Goal: Task Accomplishment & Management: Manage account settings

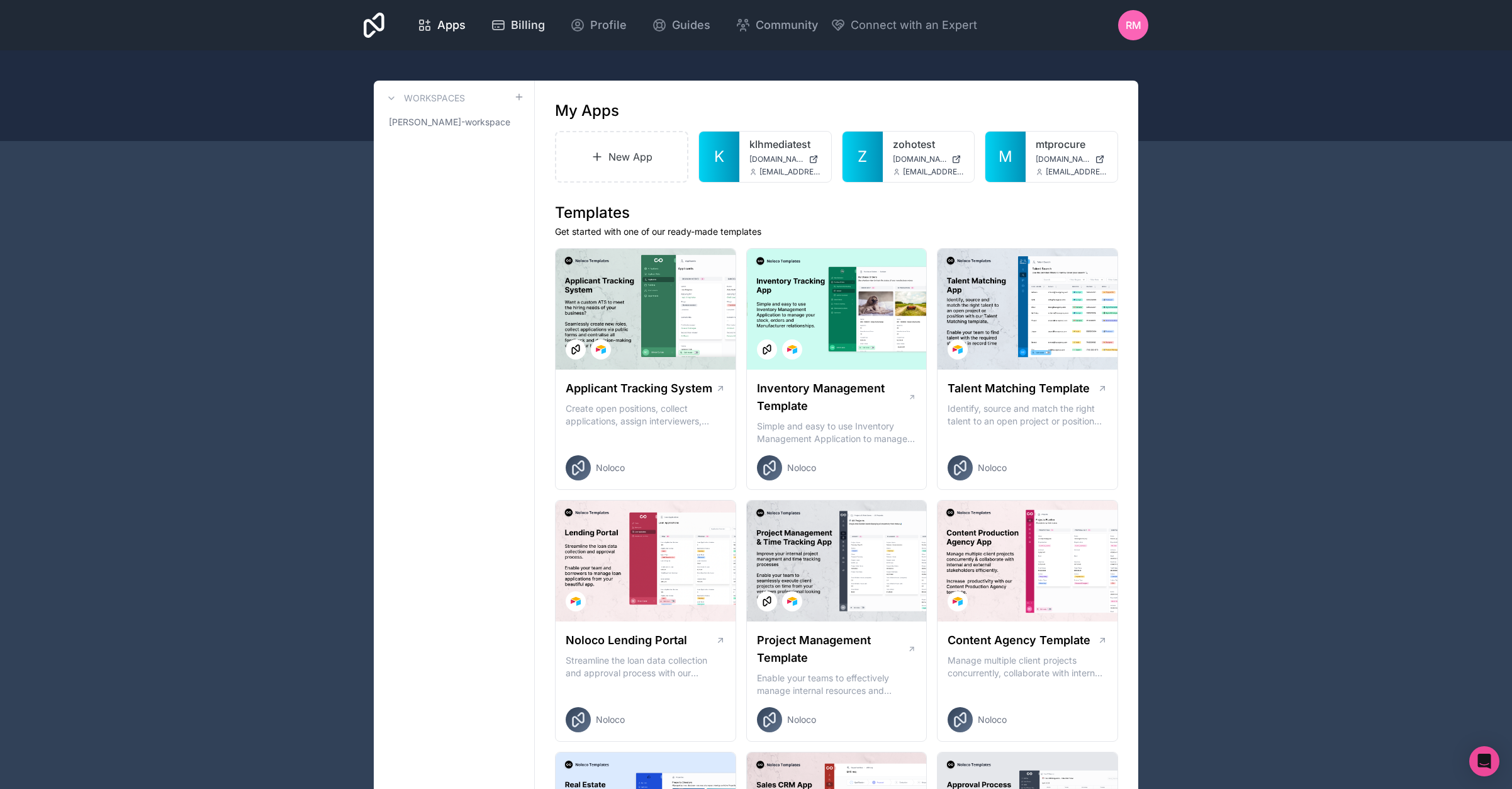
click at [524, 32] on span "Billing" at bounding box center [527, 25] width 34 height 17
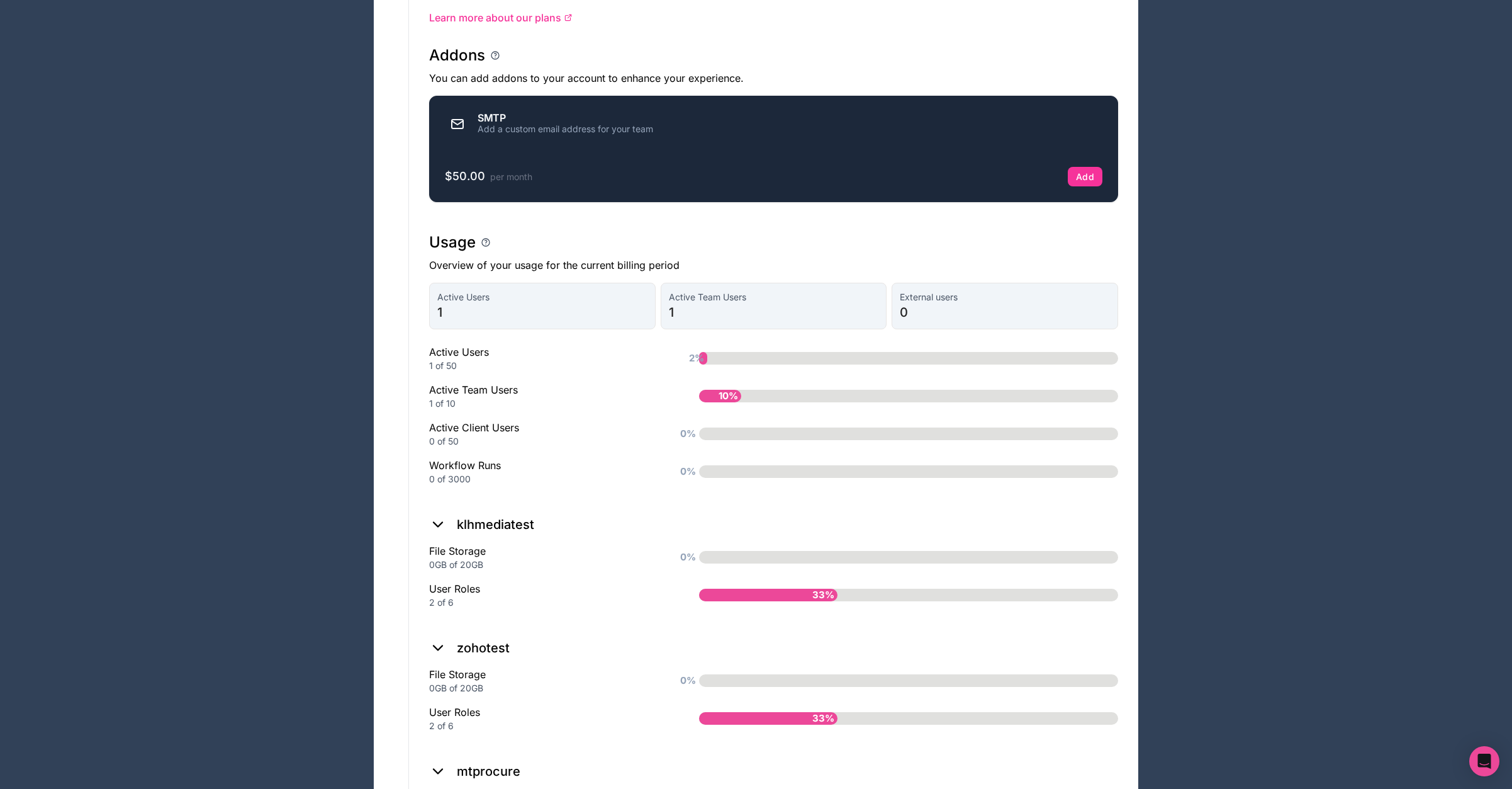
scroll to position [710, 0]
click at [710, 402] on div "10%" at bounding box center [720, 394] width 42 height 12
drag, startPoint x: 702, startPoint y: 443, endPoint x: 835, endPoint y: 440, distance: 133.0
click at [828, 439] on div "0%" at bounding box center [909, 432] width 419 height 12
click at [844, 439] on div "0%" at bounding box center [909, 432] width 419 height 12
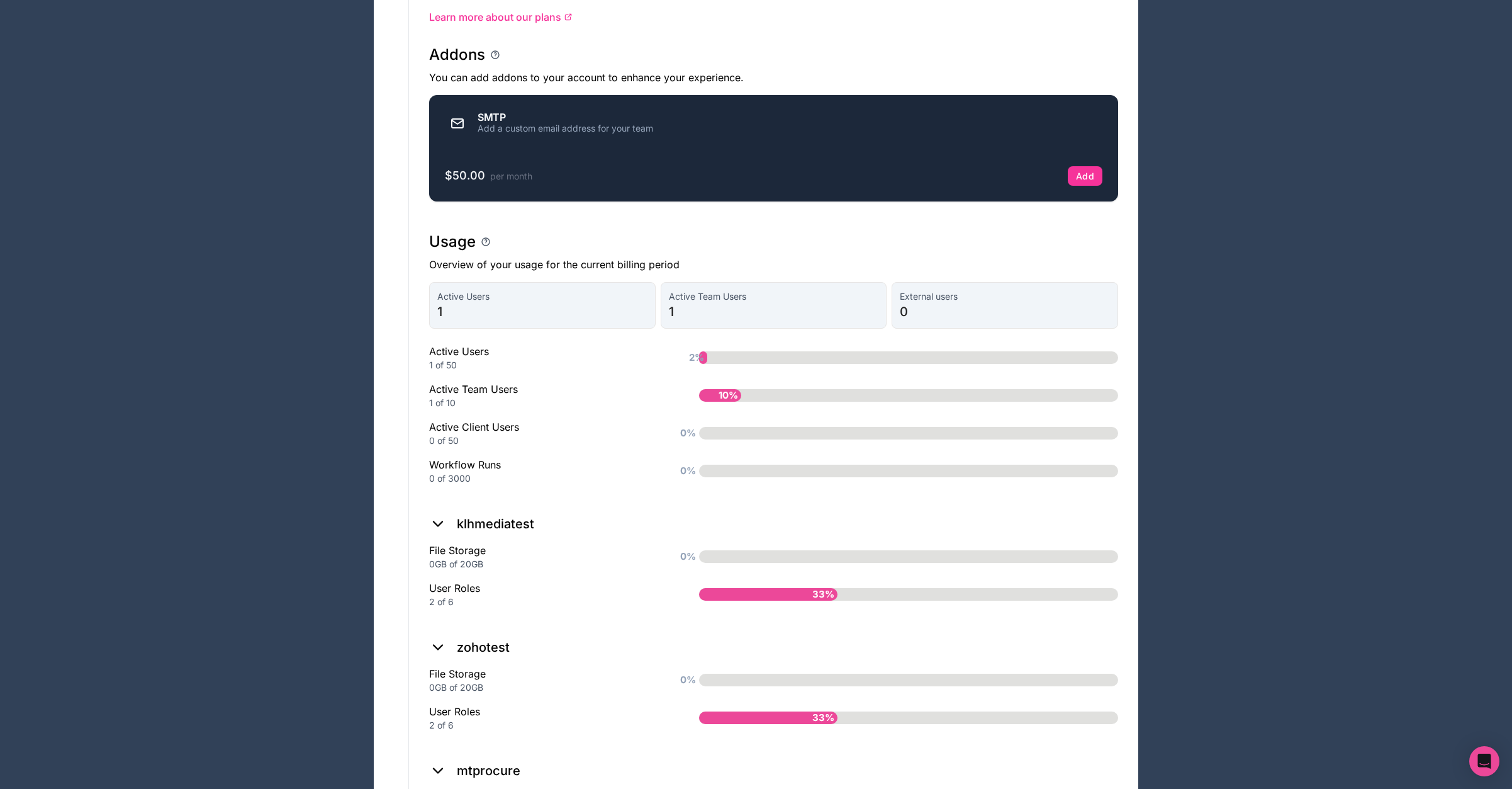
click at [907, 318] on span "0" at bounding box center [1005, 311] width 210 height 17
click at [715, 317] on span "1" at bounding box center [774, 311] width 210 height 17
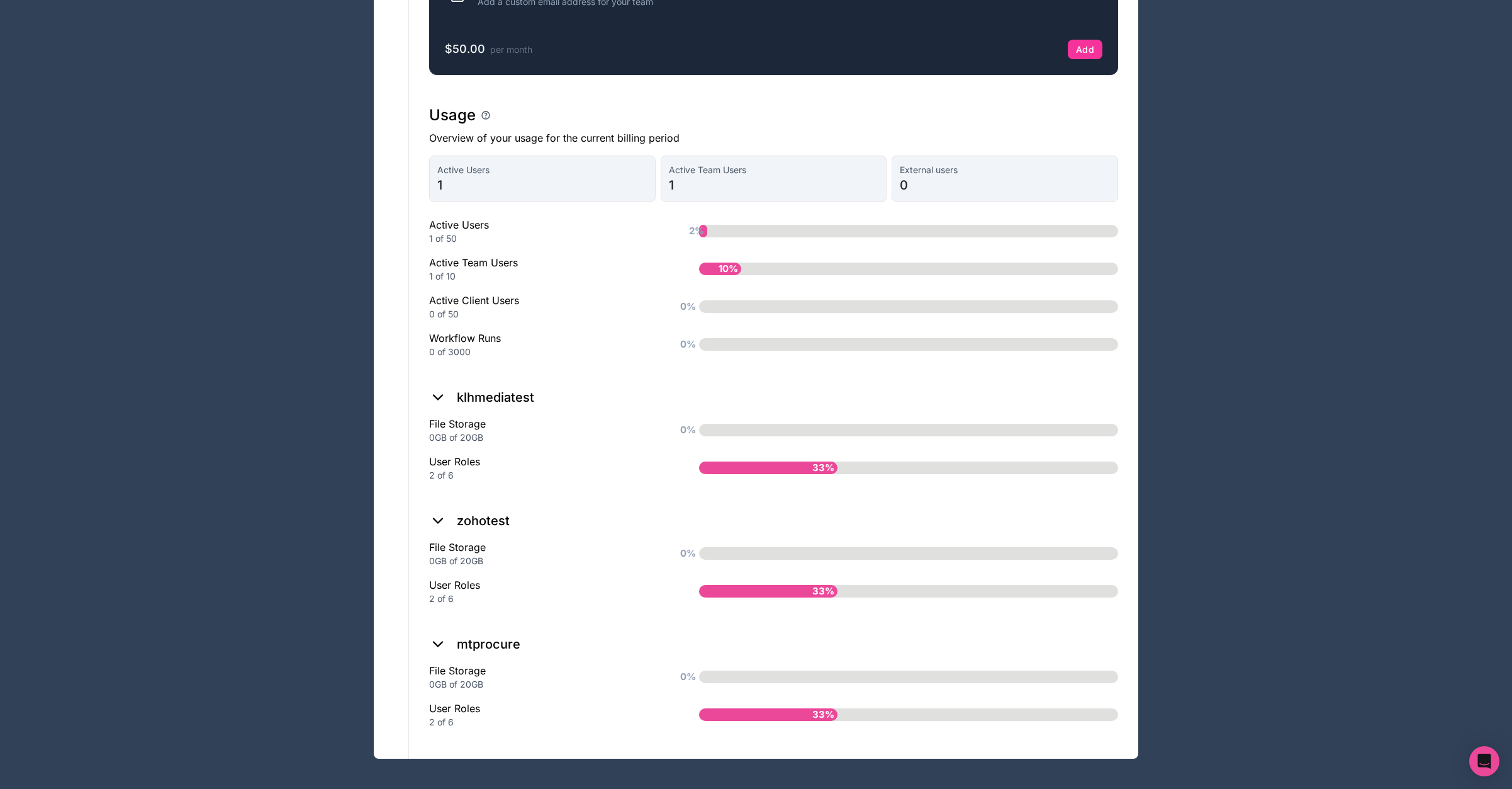
scroll to position [848, 0]
click at [437, 644] on icon at bounding box center [437, 644] width 17 height 17
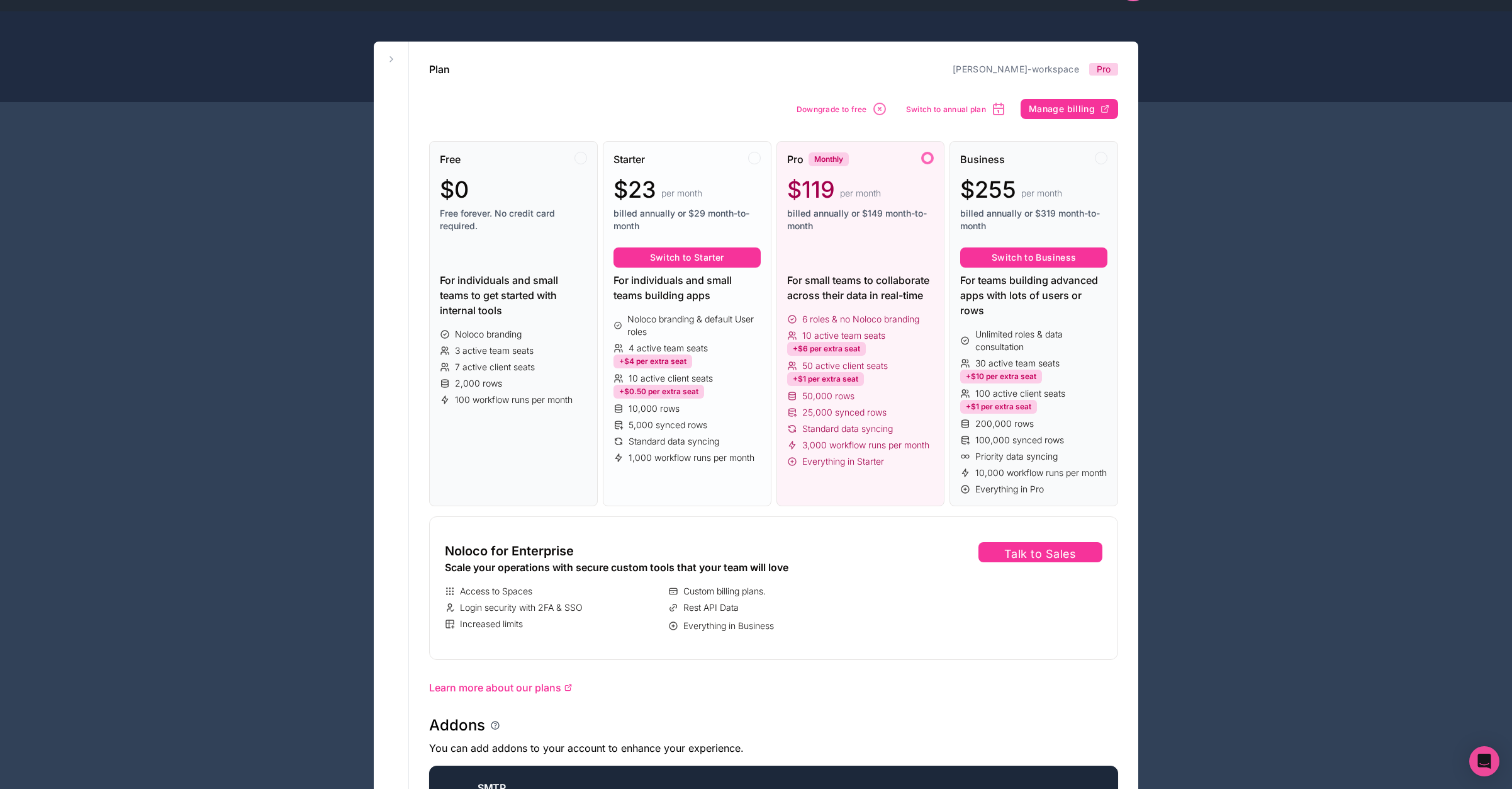
scroll to position [0, 0]
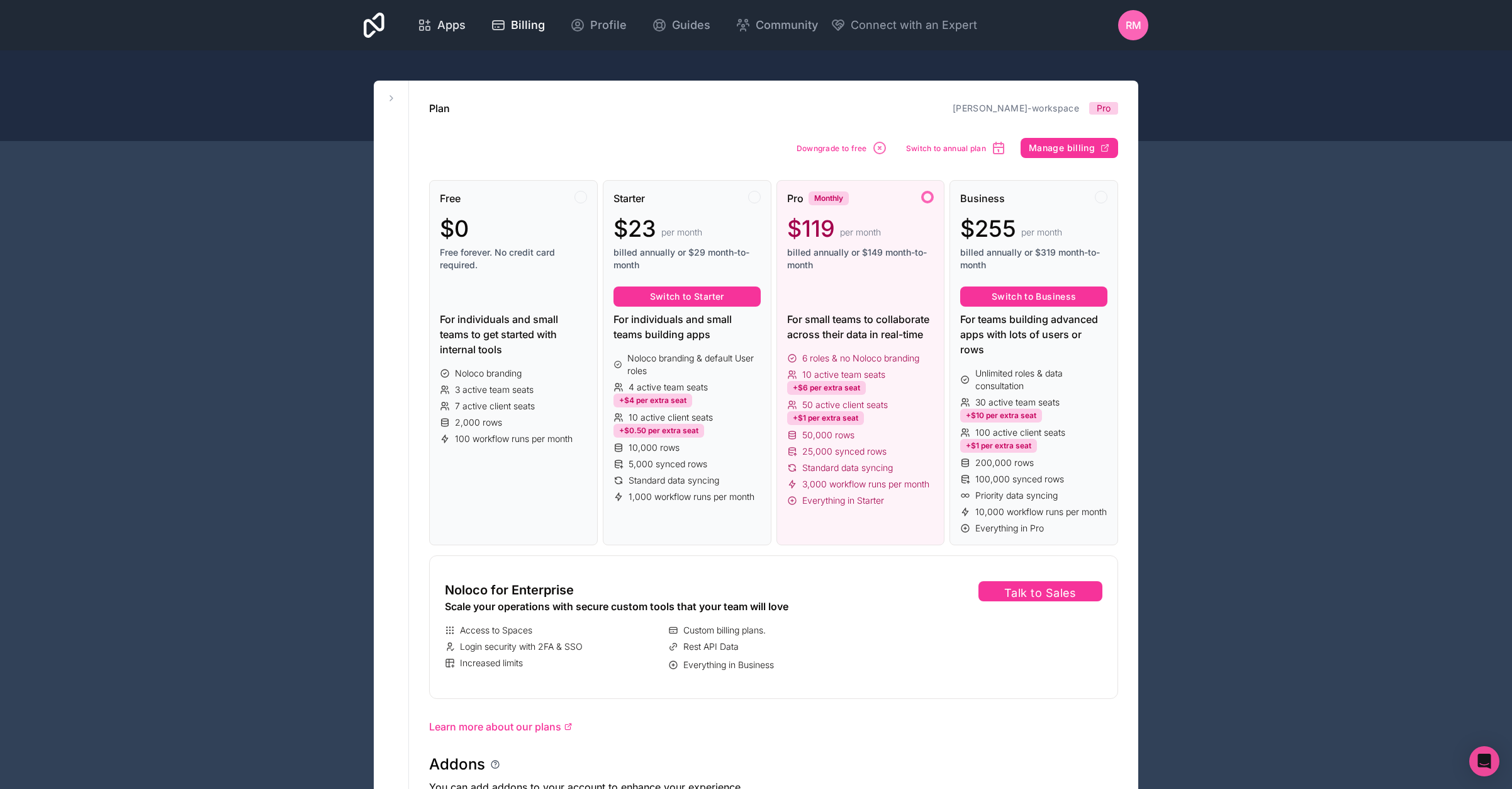
click at [461, 27] on span "Apps" at bounding box center [451, 25] width 28 height 17
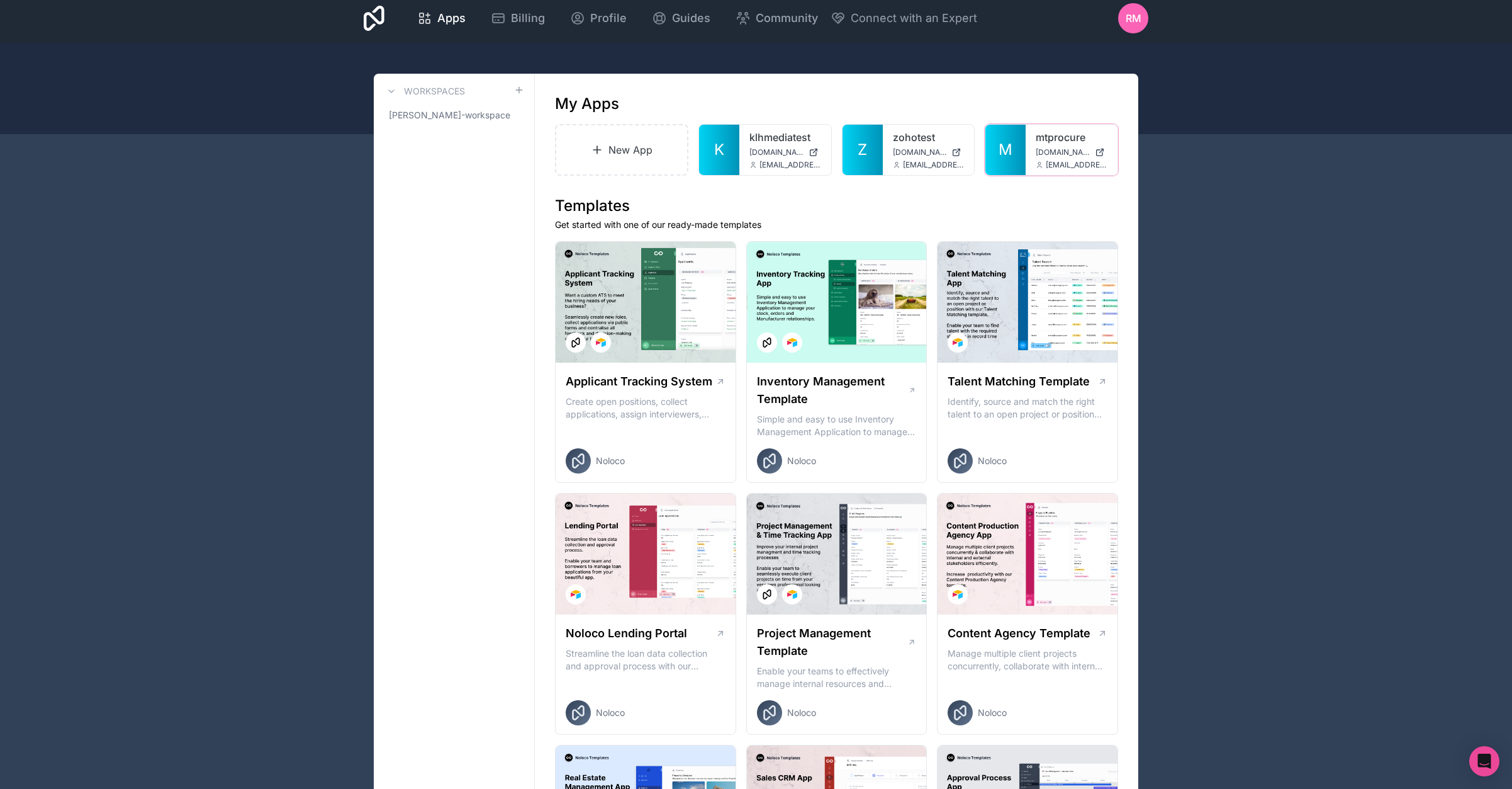
scroll to position [9, 0]
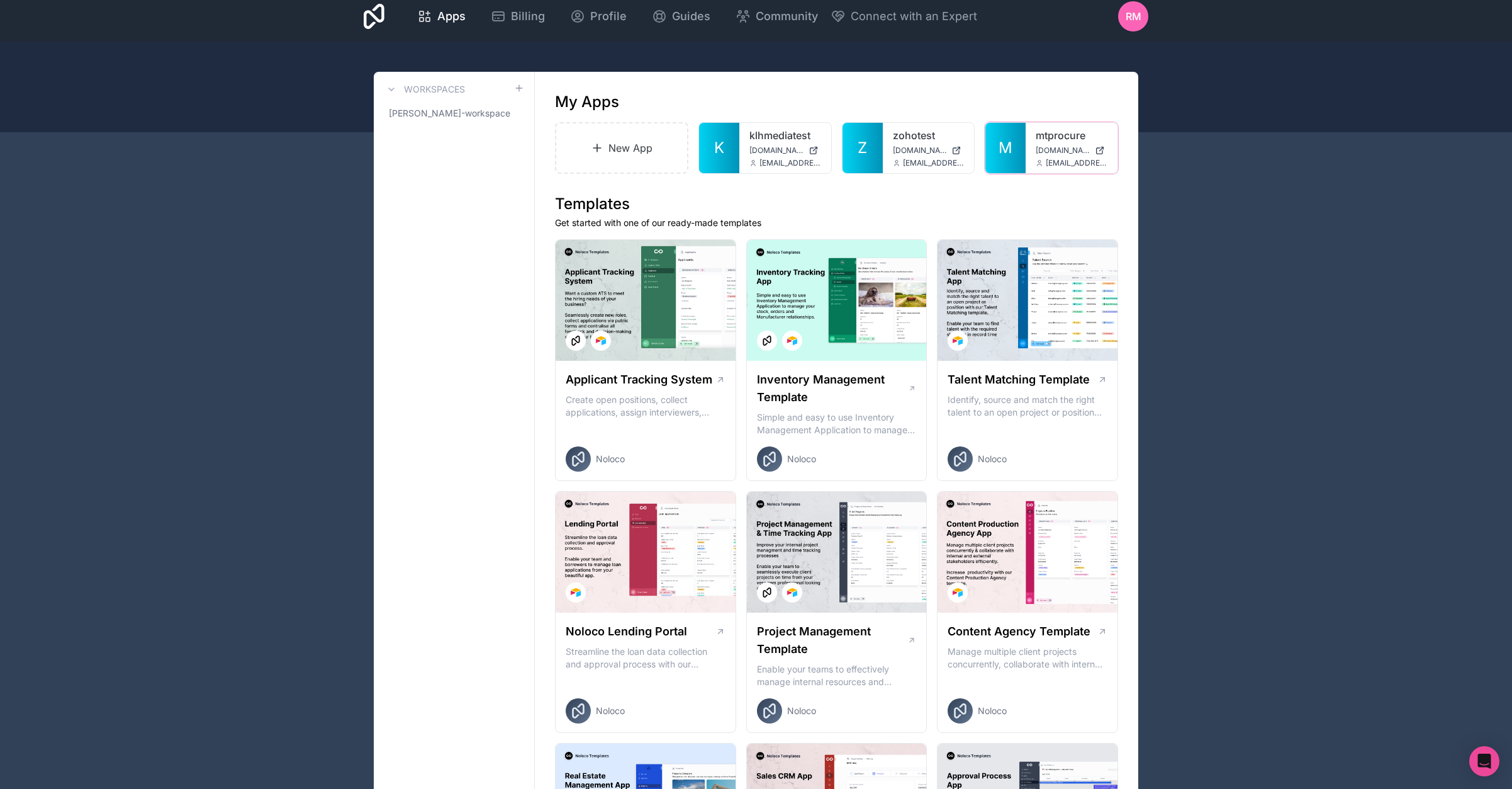
click at [1050, 139] on link "mtprocure" at bounding box center [1072, 135] width 72 height 15
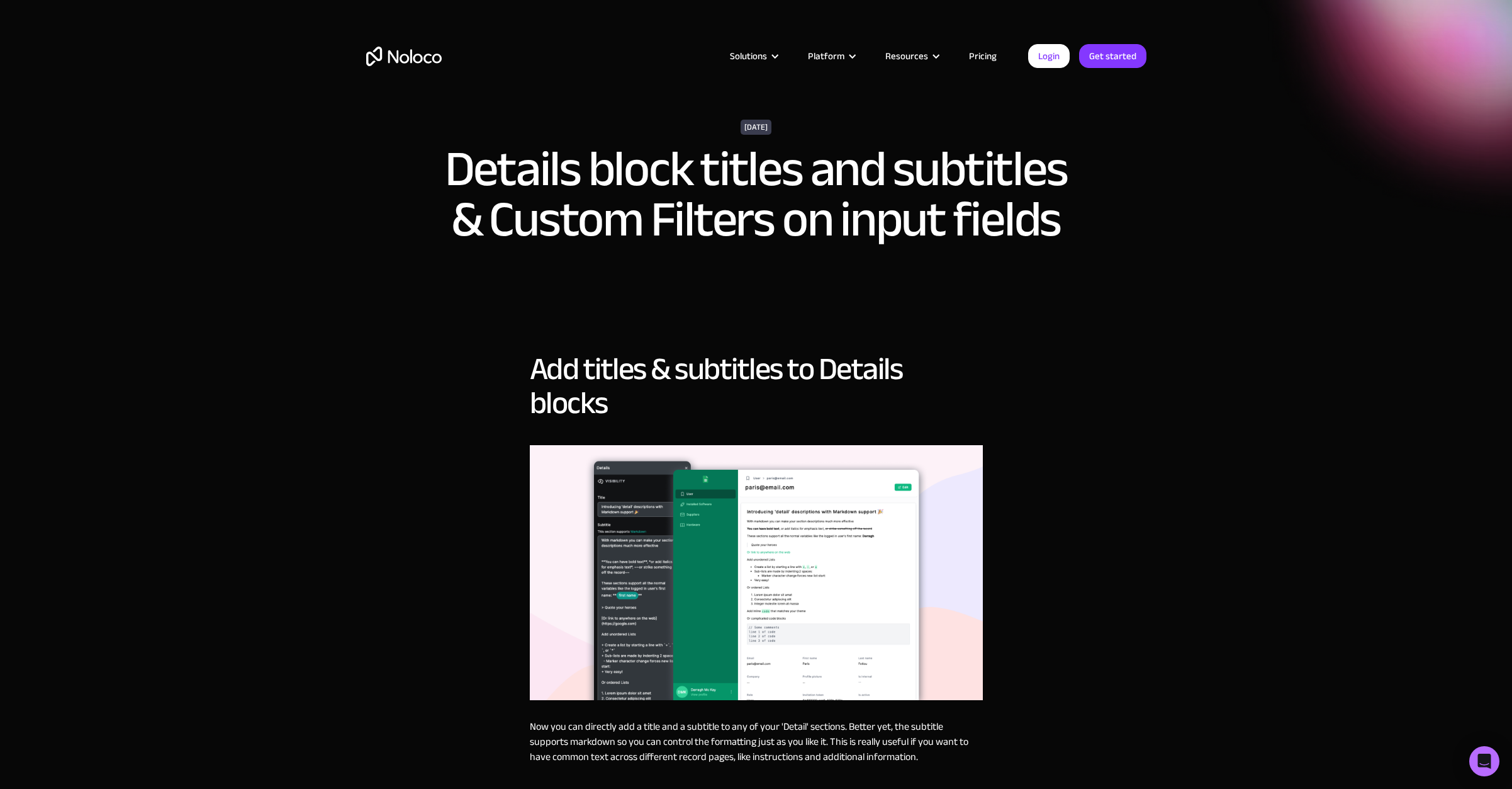
scroll to position [2, 0]
